Goal: Task Accomplishment & Management: Manage account settings

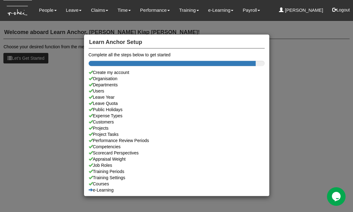
click at [83, 12] on div "Learn Anchor Setup Complete all the steps below to get started Create my accoun…" at bounding box center [176, 106] width 353 height 212
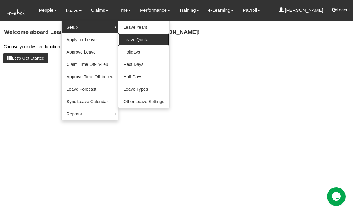
click at [138, 40] on link "Leave Quota" at bounding box center [143, 39] width 51 height 12
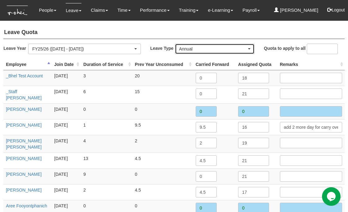
click at [193, 52] on div "Annual" at bounding box center [214, 49] width 79 height 10
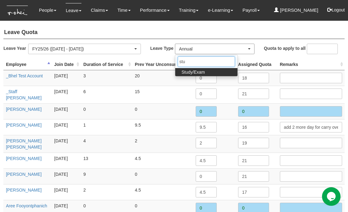
type input "stud"
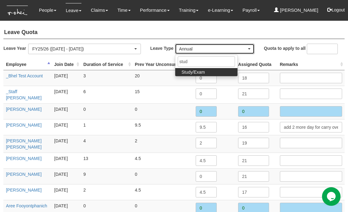
select select "12"
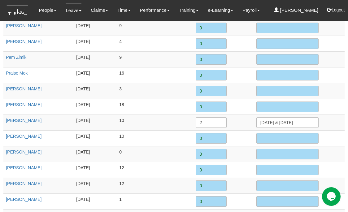
scroll to position [750, 0]
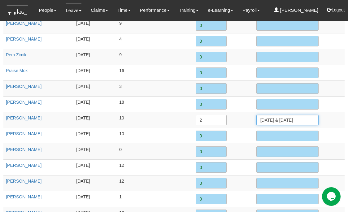
click at [296, 115] on input "[DATE] & [DATE]" at bounding box center [288, 120] width 62 height 11
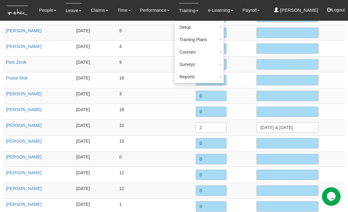
scroll to position [0, 0]
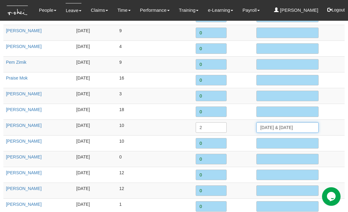
click at [283, 126] on input "[DATE] & [DATE]" at bounding box center [288, 127] width 62 height 11
click at [280, 122] on input "[DATE] & [DATE]" at bounding box center [288, 127] width 62 height 11
paste input "[DATE] & [DATE]"
type input "[DATE] & [DATE], [DATE] & [DATE]"
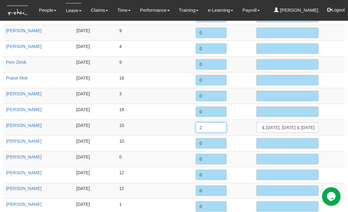
scroll to position [0, 0]
drag, startPoint x: 202, startPoint y: 121, endPoint x: 192, endPoint y: 121, distance: 9.6
click at [192, 121] on tr "[PERSON_NAME] [DATE] 10 2 [DATE] & [DATE], [DATE] & [DATE]" at bounding box center [174, 128] width 342 height 16
type input "4"
click at [188, 135] on td "10" at bounding box center [155, 143] width 76 height 16
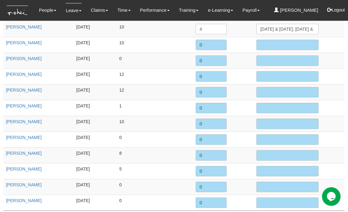
scroll to position [855, 0]
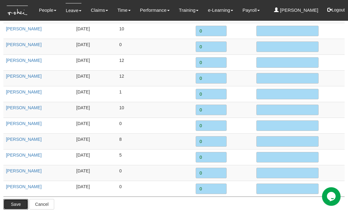
click at [19, 199] on input "Save" at bounding box center [15, 204] width 25 height 11
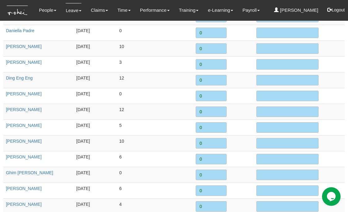
scroll to position [0, 0]
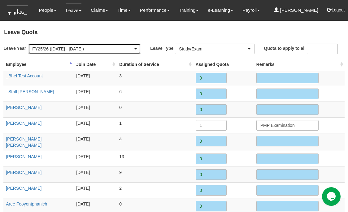
click at [110, 52] on div "FY25/26 ([DATE] - [DATE])" at bounding box center [85, 49] width 112 height 10
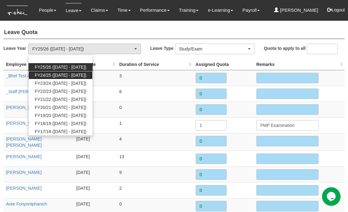
click at [83, 74] on span "FY24/25 ([DATE] - [DATE])" at bounding box center [61, 75] width 52 height 6
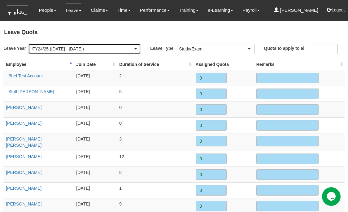
click at [128, 48] on div "FY24/25 ([DATE] - [DATE])" at bounding box center [82, 49] width 101 height 6
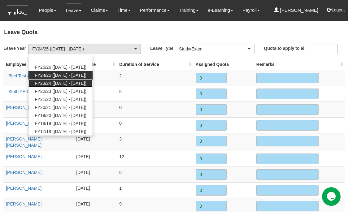
click at [83, 81] on span "FY23/24 ([DATE] - [DATE])" at bounding box center [61, 83] width 52 height 6
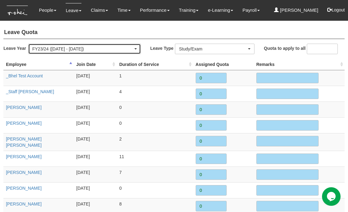
click at [100, 48] on div "FY23/24 ([DATE] - [DATE])" at bounding box center [82, 49] width 101 height 6
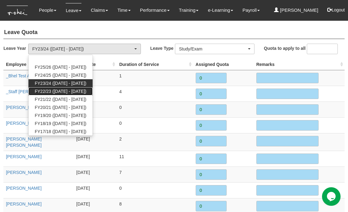
click at [73, 89] on span "FY22/23 ([DATE] - [DATE])" at bounding box center [61, 91] width 52 height 6
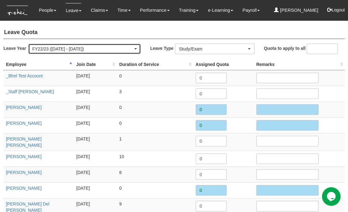
click at [119, 51] on div "FY22/23 ([DATE] - [DATE])" at bounding box center [82, 49] width 101 height 6
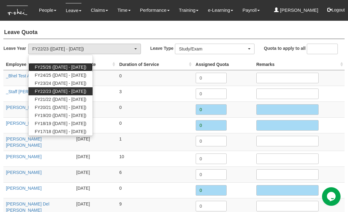
click at [82, 69] on span "FY25/26 ([DATE] - [DATE])" at bounding box center [61, 67] width 52 height 6
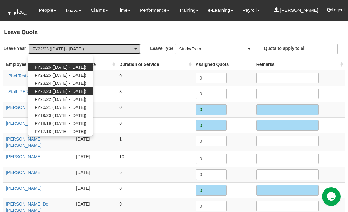
select select "77"
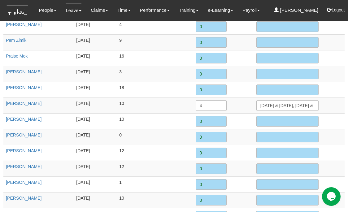
scroll to position [773, 0]
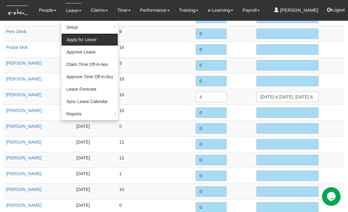
click at [78, 43] on link "Apply for Leave" at bounding box center [89, 39] width 57 height 12
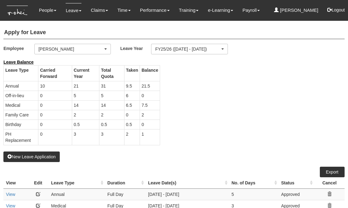
select select "50"
click at [86, 54] on div "Employee _Bhel Test Account _Staff Gracie Aaron Chow Abel Tan Abigail Shantini …" at bounding box center [174, 51] width 351 height 15
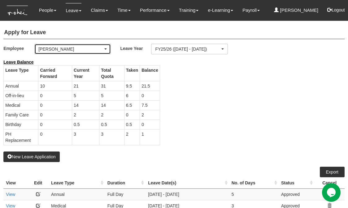
click at [83, 51] on div "[PERSON_NAME]" at bounding box center [70, 49] width 65 height 6
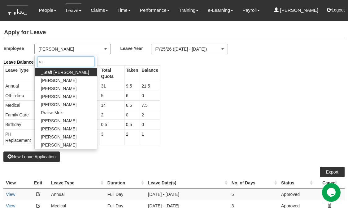
type input "ray"
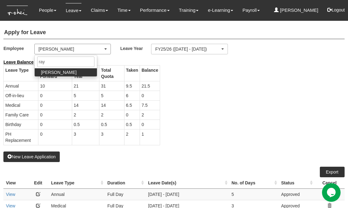
select select "14c70067-d654-436c-959d-c4e18fa1d7bc"
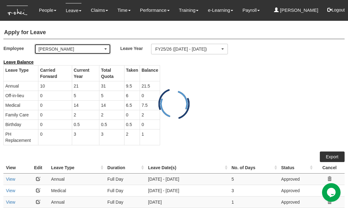
select select "50"
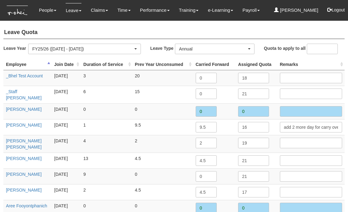
select select "12"
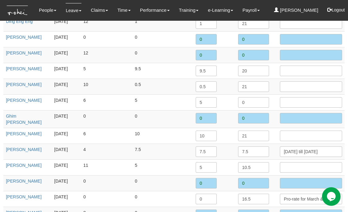
scroll to position [117, 0]
